Goal: Task Accomplishment & Management: Complete application form

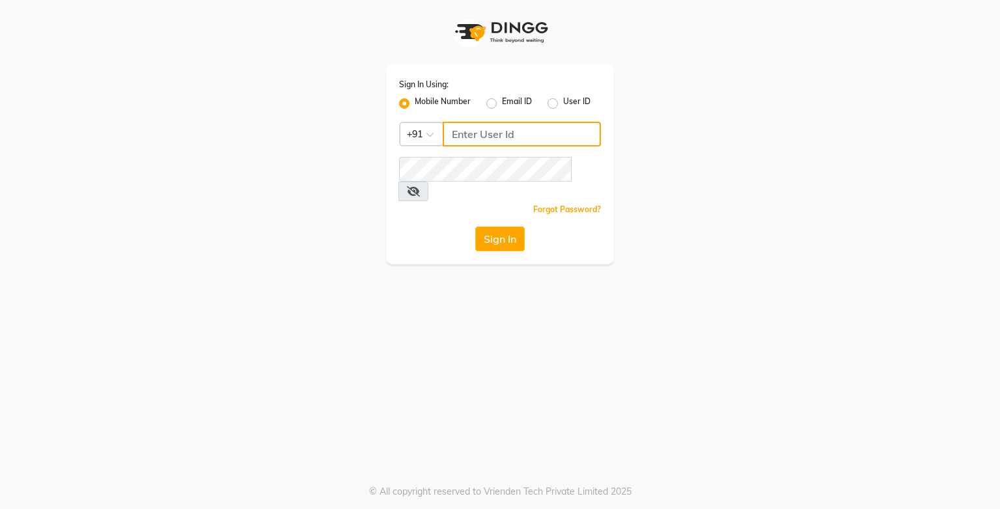
drag, startPoint x: 0, startPoint y: 0, endPoint x: 557, endPoint y: 136, distance: 573.0
click at [557, 136] on input "Username" at bounding box center [522, 134] width 158 height 25
type input "9919507647"
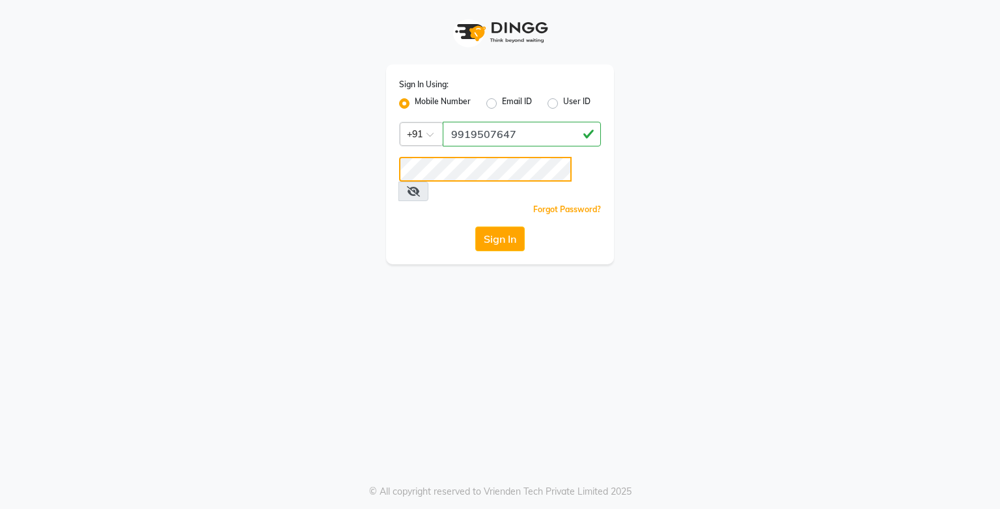
click at [475, 227] on button "Sign In" at bounding box center [499, 239] width 49 height 25
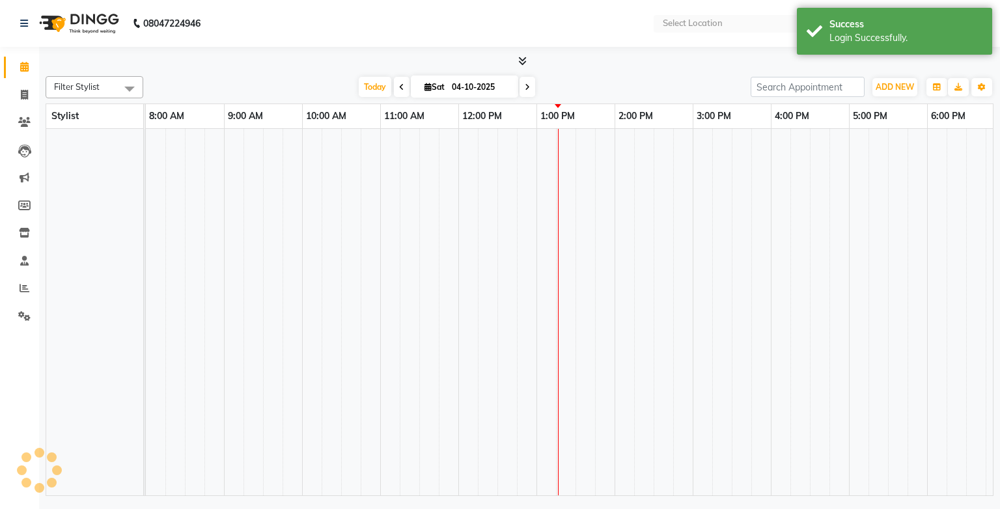
select select "en"
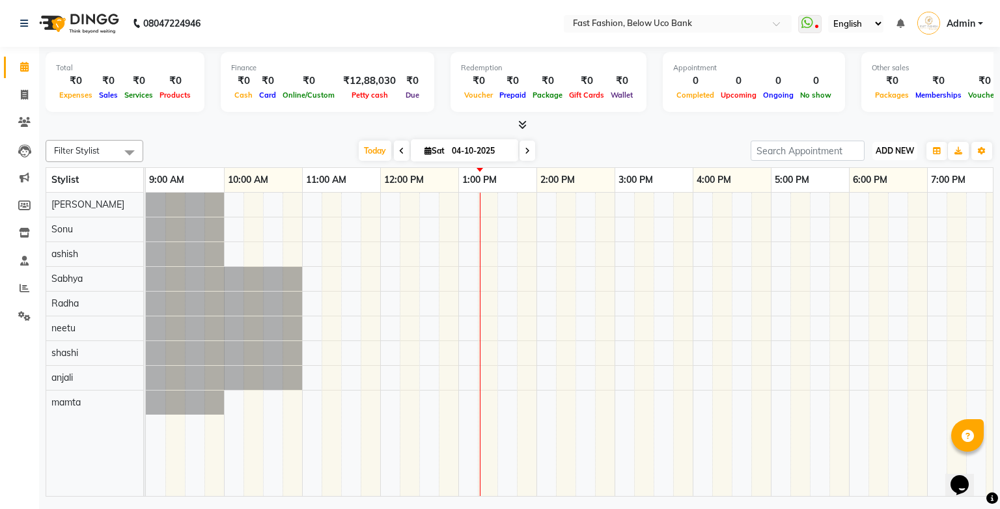
click at [881, 146] on span "ADD NEW" at bounding box center [895, 151] width 38 height 10
click at [859, 187] on link "Add Invoice" at bounding box center [865, 192] width 103 height 17
select select "service"
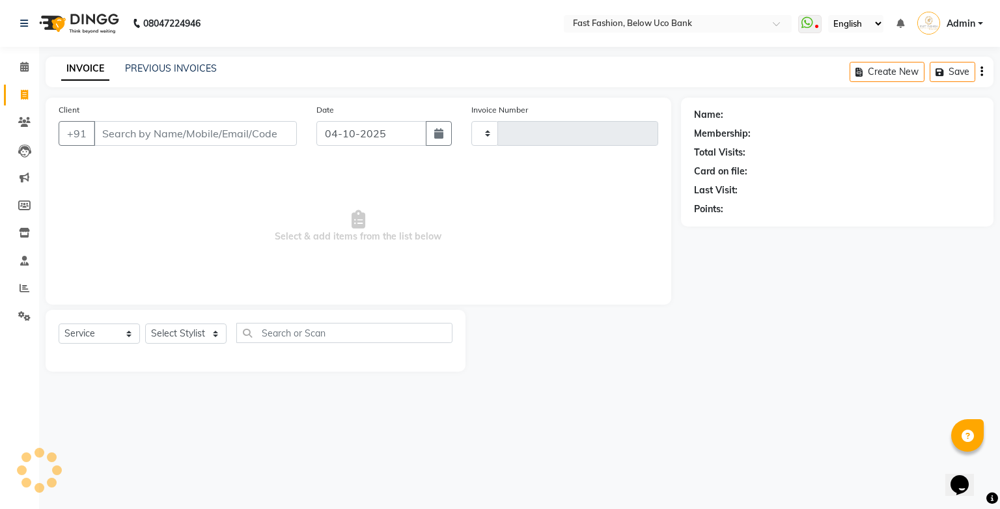
type input "1290"
select select "4228"
click at [214, 135] on input "Client" at bounding box center [195, 133] width 203 height 25
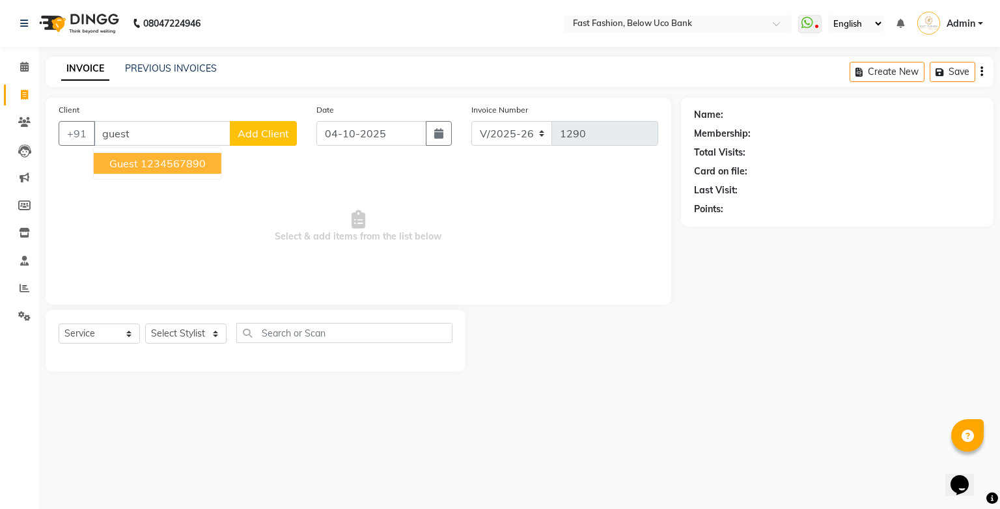
click at [187, 162] on ngb-highlight "1234567890" at bounding box center [173, 163] width 65 height 13
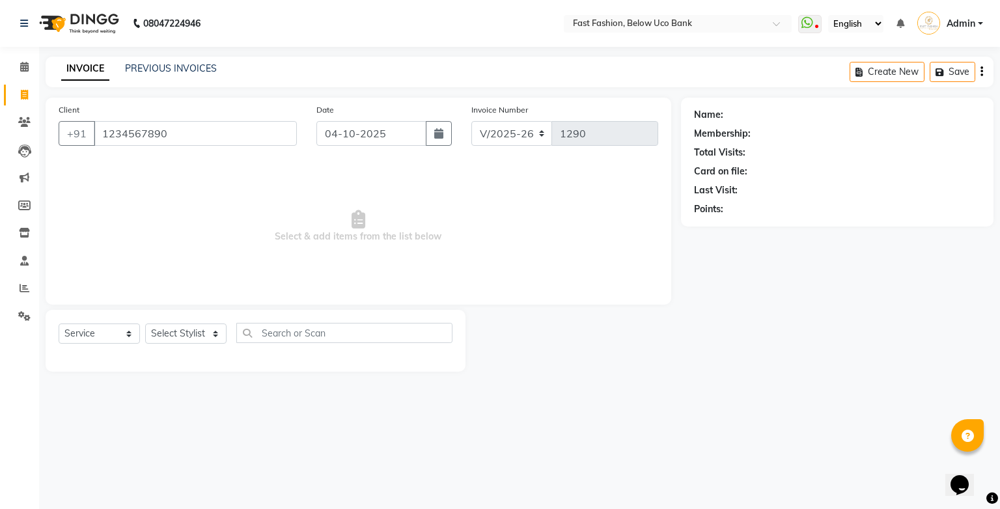
type input "1234567890"
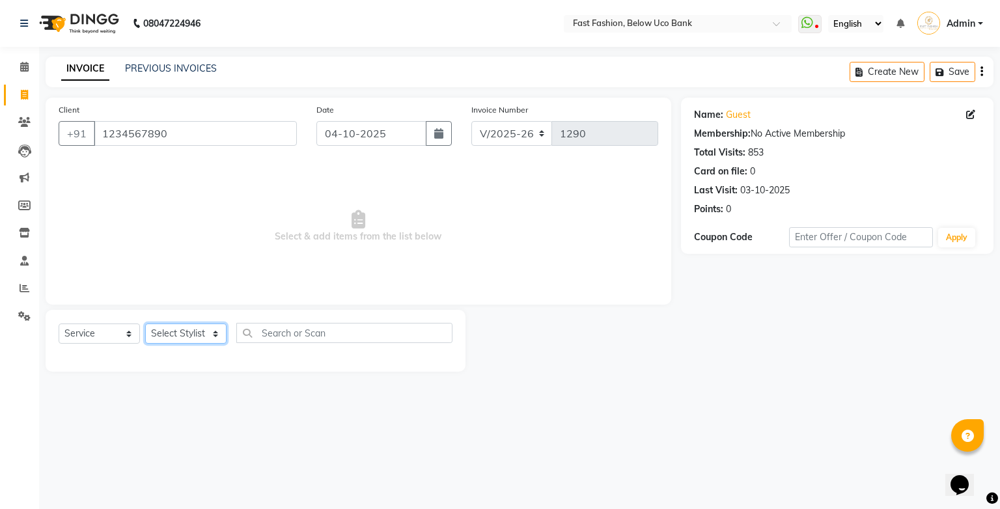
click at [209, 338] on select "Select Stylist ali anjali ashish golu mamta [PERSON_NAME] [PERSON_NAME] [PERSON…" at bounding box center [185, 334] width 81 height 20
select select "22049"
click at [145, 324] on select "Select Stylist ali anjali ashish golu mamta [PERSON_NAME] [PERSON_NAME] [PERSON…" at bounding box center [185, 334] width 81 height 20
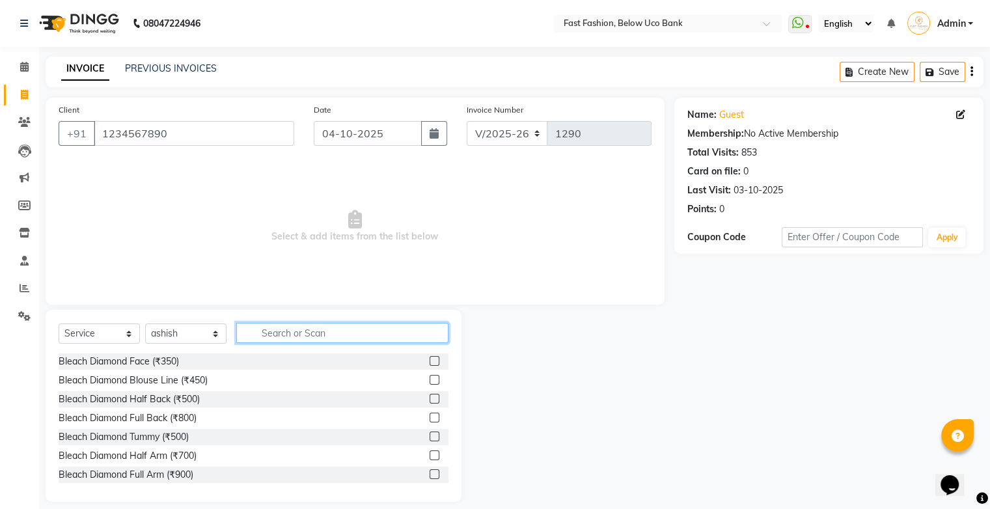
click at [297, 333] on input "text" at bounding box center [342, 333] width 212 height 20
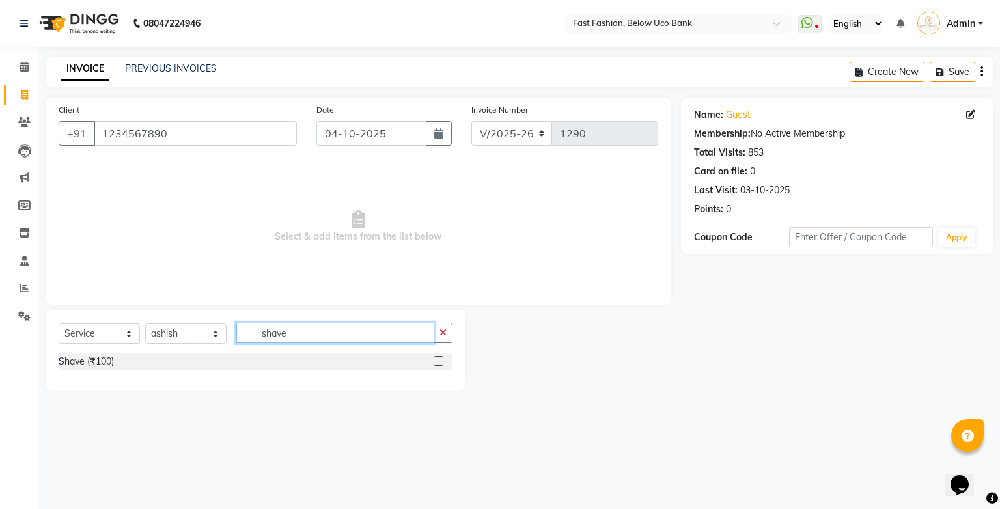
type input "shave"
click at [443, 358] on label at bounding box center [439, 361] width 10 height 10
click at [442, 358] on input "checkbox" at bounding box center [438, 361] width 8 height 8
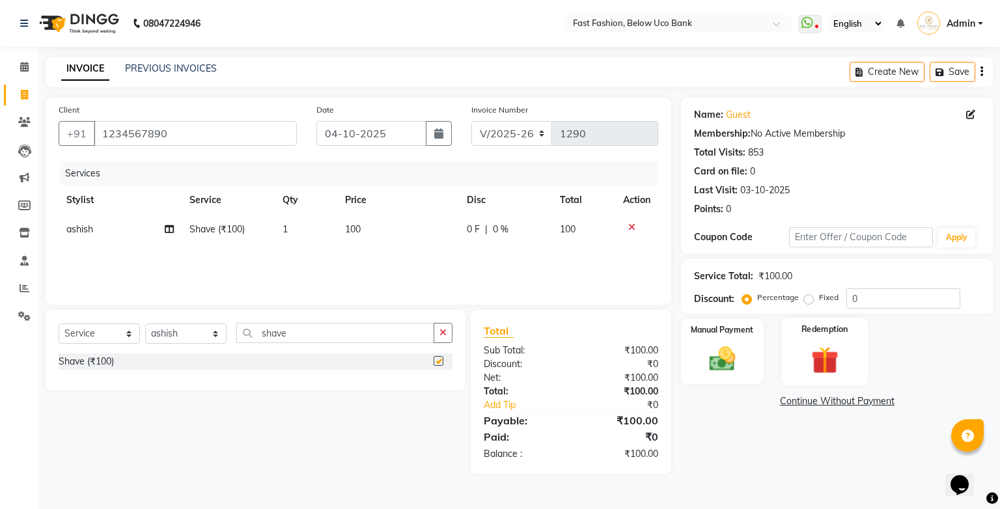
checkbox input "false"
click at [721, 350] on img at bounding box center [722, 359] width 44 height 31
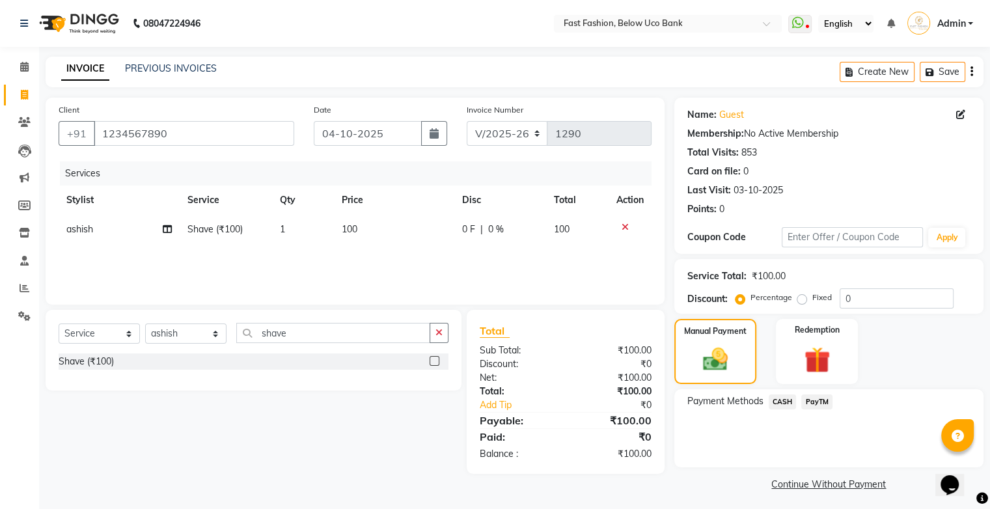
drag, startPoint x: 783, startPoint y: 402, endPoint x: 789, endPoint y: 412, distance: 12.0
click at [787, 408] on span "CASH" at bounding box center [783, 402] width 28 height 15
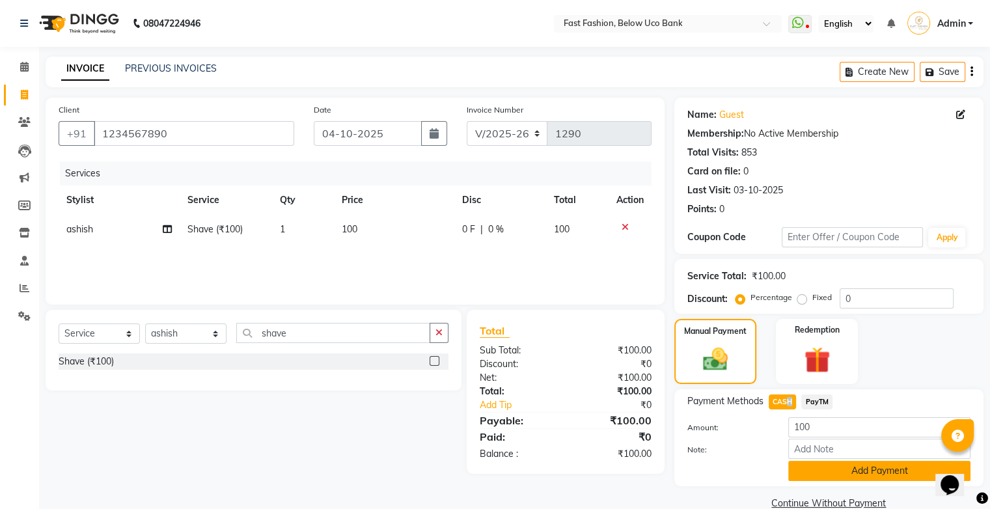
drag, startPoint x: 789, startPoint y: 412, endPoint x: 839, endPoint y: 478, distance: 82.7
click at [839, 478] on button "Add Payment" at bounding box center [879, 471] width 182 height 20
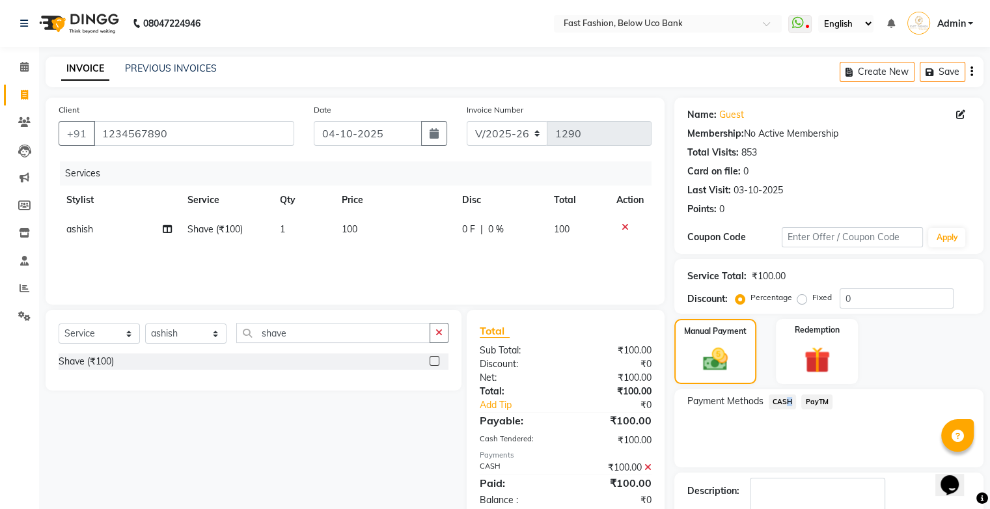
scroll to position [57, 0]
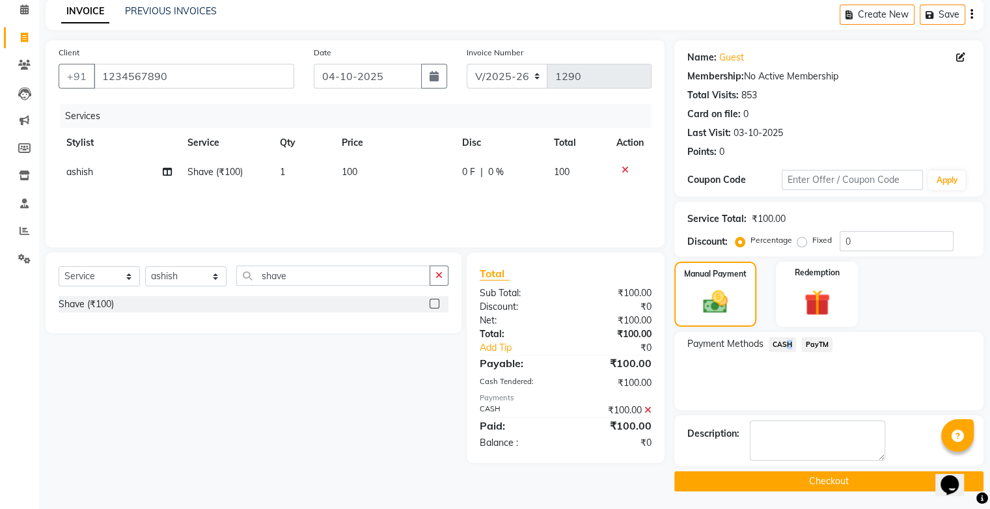
click at [825, 478] on button "Checkout" at bounding box center [828, 481] width 309 height 20
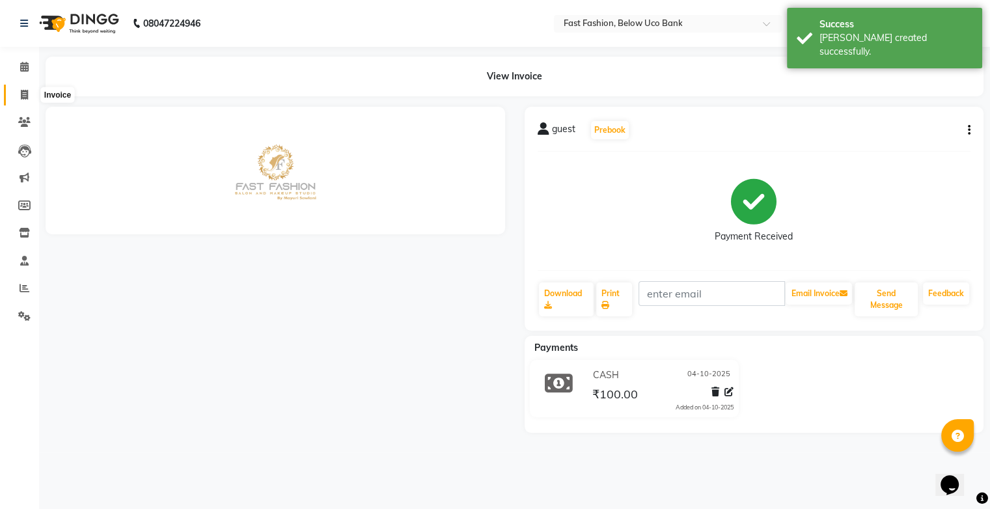
click at [24, 95] on icon at bounding box center [24, 95] width 7 height 10
select select "service"
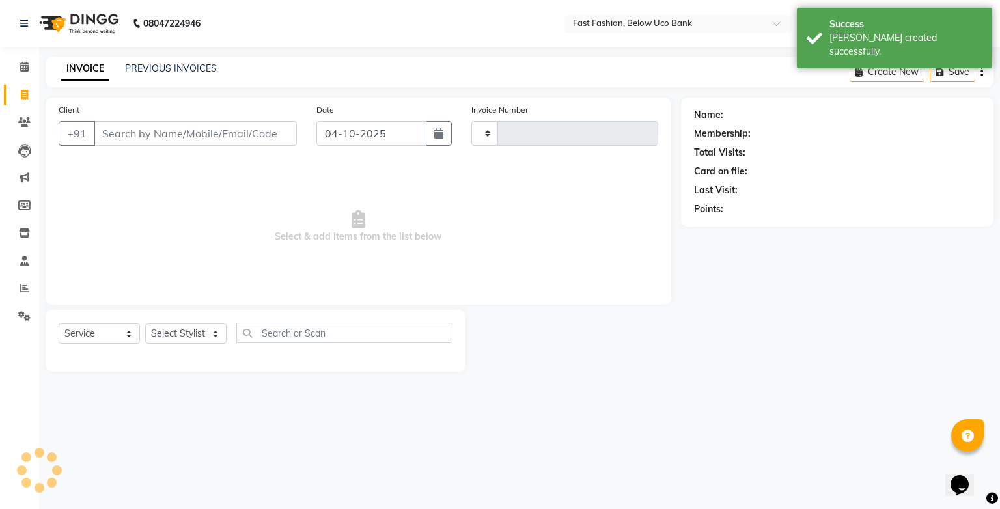
type input "1291"
select select "4228"
click at [166, 137] on input "Client" at bounding box center [195, 133] width 203 height 25
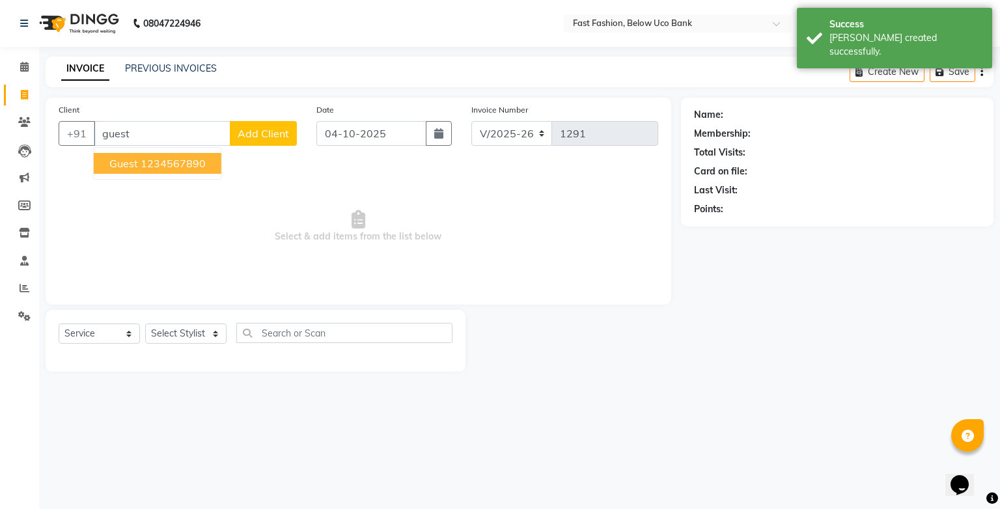
click at [156, 163] on ngb-highlight "1234567890" at bounding box center [173, 163] width 65 height 13
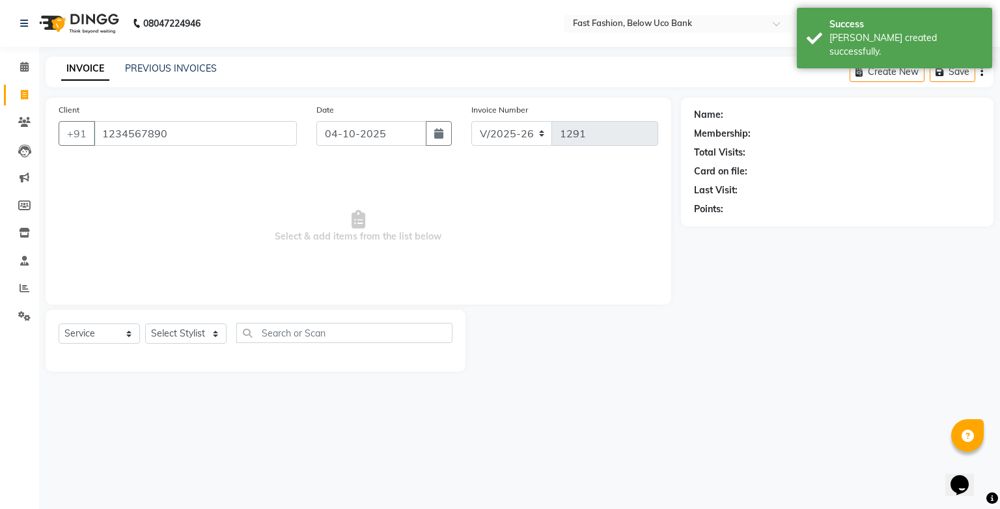
type input "1234567890"
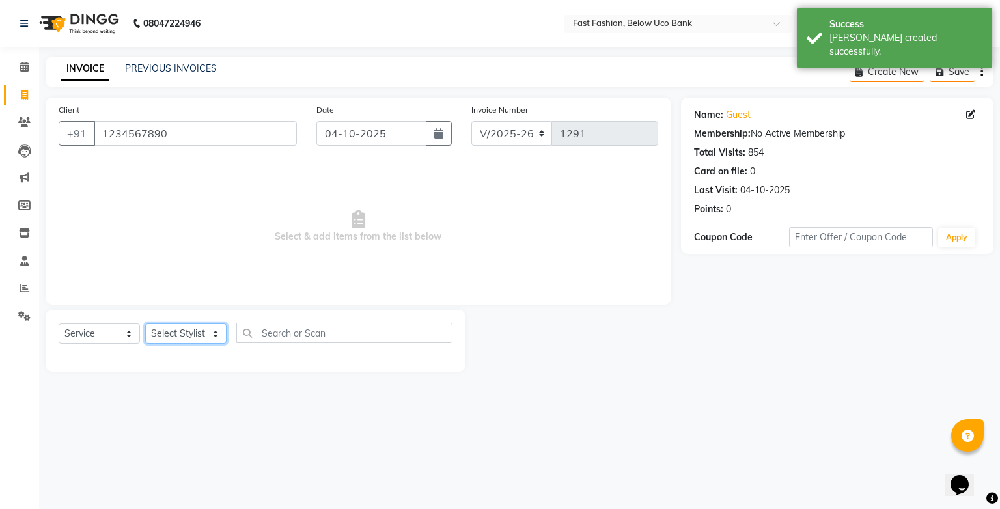
click at [210, 333] on select "Select Stylist ali anjali ashish golu mamta [PERSON_NAME] [PERSON_NAME] [PERSON…" at bounding box center [185, 334] width 81 height 20
select select "22049"
click at [145, 324] on select "Select Stylist ali anjali ashish golu mamta [PERSON_NAME] [PERSON_NAME] [PERSON…" at bounding box center [185, 334] width 81 height 20
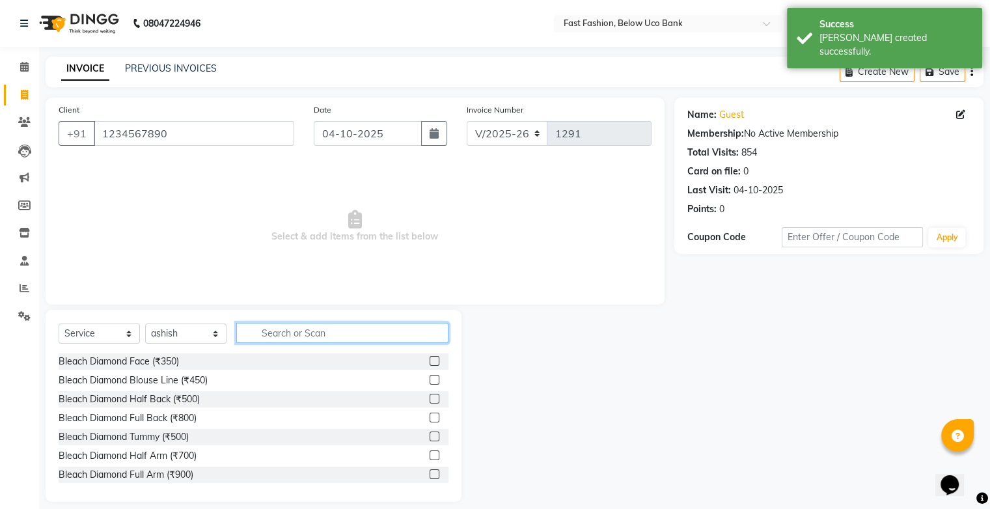
click at [305, 333] on input "text" at bounding box center [342, 333] width 212 height 20
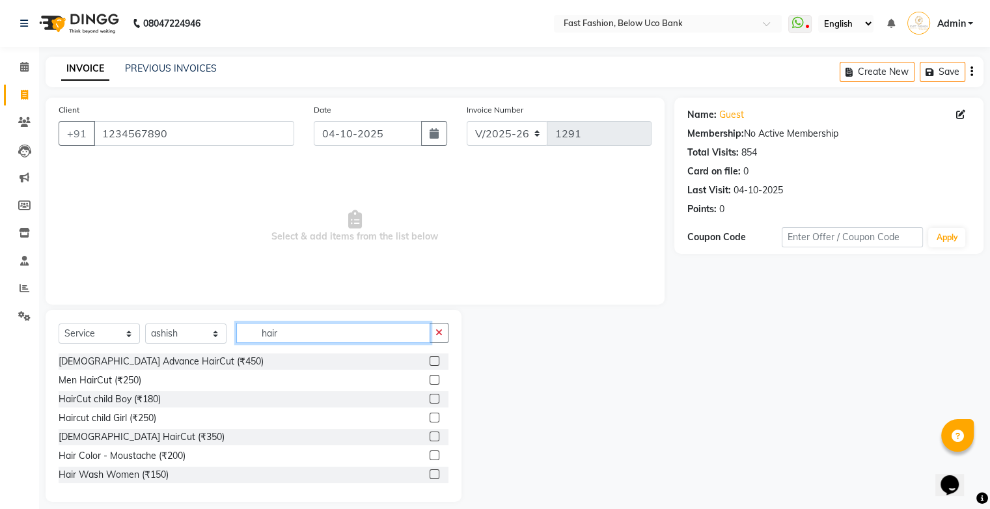
type input "hair"
click at [430, 376] on label at bounding box center [435, 380] width 10 height 10
click at [430, 376] on input "checkbox" at bounding box center [434, 380] width 8 height 8
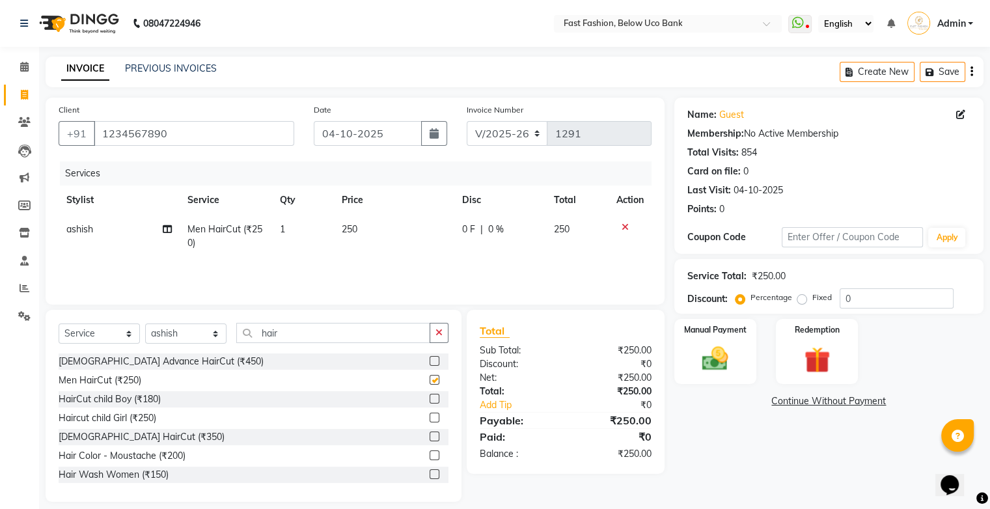
checkbox input "false"
click at [380, 335] on input "hair" at bounding box center [333, 333] width 194 height 20
type input "h"
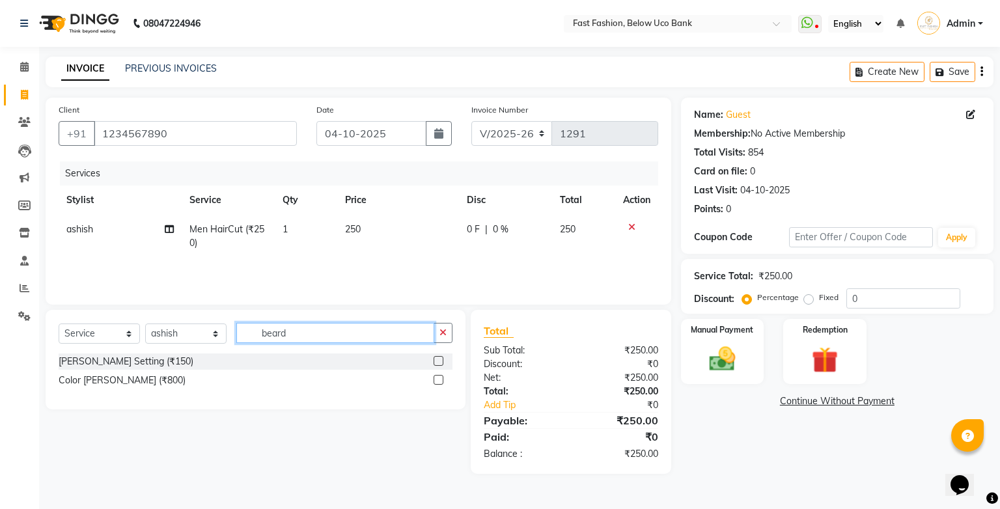
type input "beard"
click at [436, 363] on label at bounding box center [439, 361] width 10 height 10
click at [436, 363] on input "checkbox" at bounding box center [438, 361] width 8 height 8
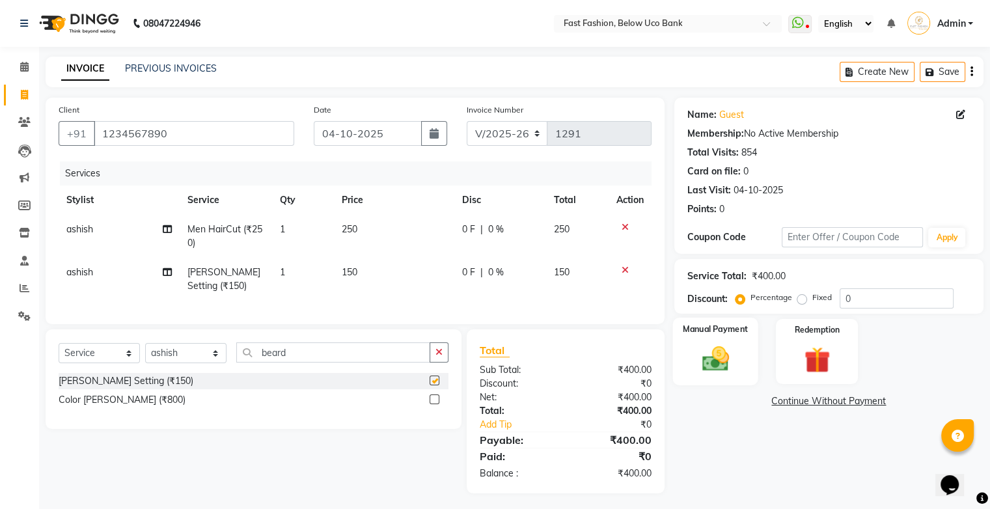
checkbox input "false"
click at [721, 353] on img at bounding box center [715, 359] width 44 height 31
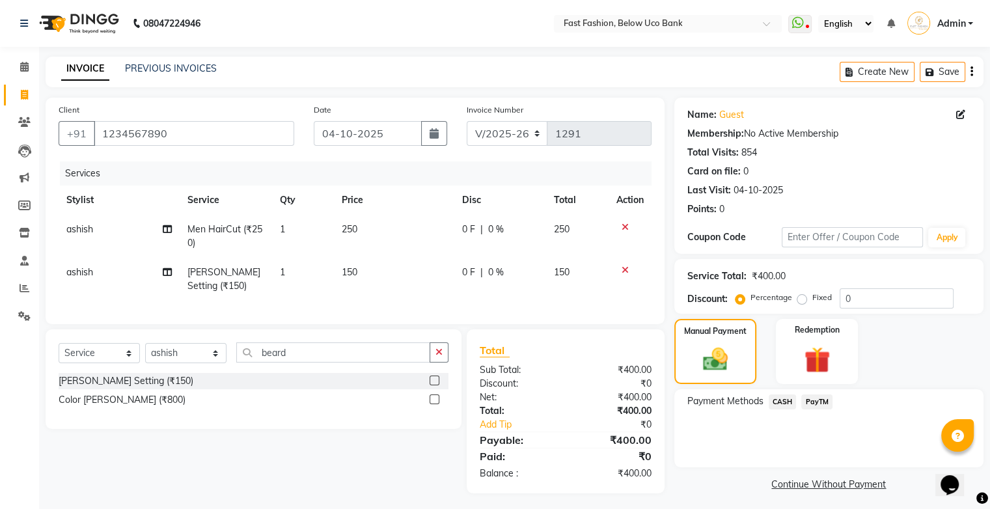
click at [786, 397] on span "CASH" at bounding box center [783, 402] width 28 height 15
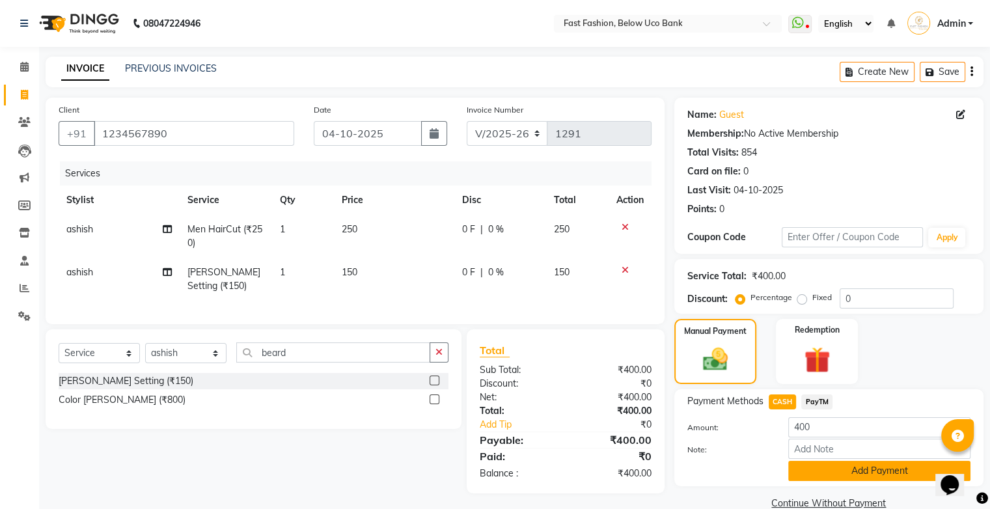
click at [841, 477] on button "Add Payment" at bounding box center [879, 471] width 182 height 20
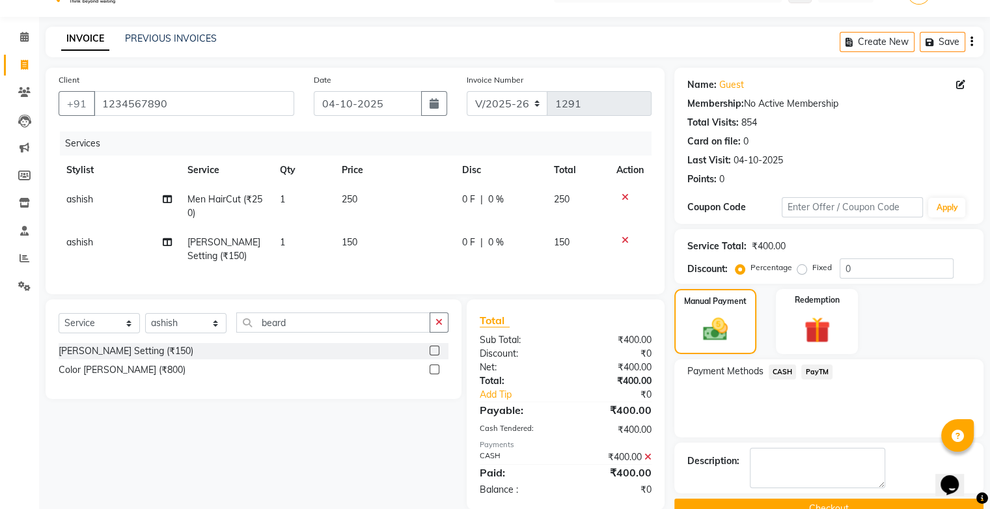
scroll to position [60, 0]
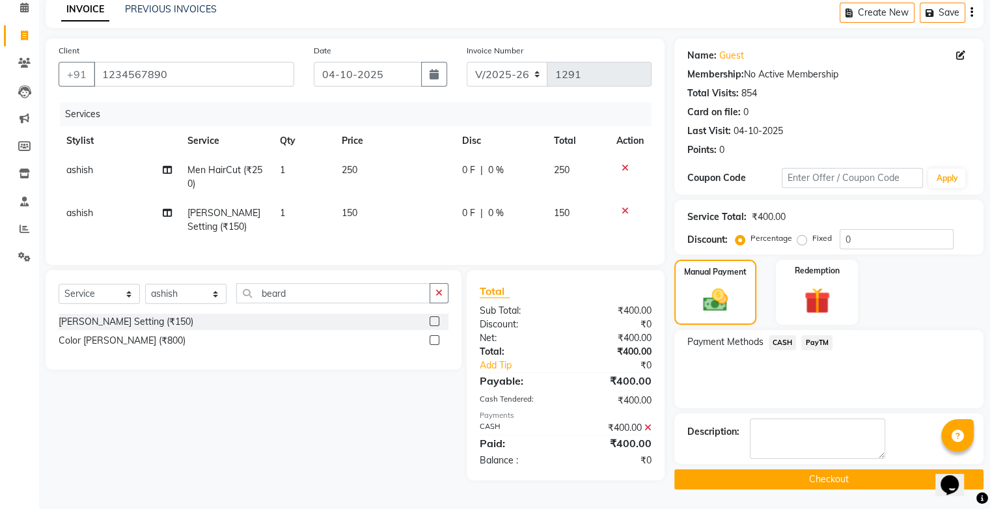
click at [816, 480] on button "Checkout" at bounding box center [828, 479] width 309 height 20
